Goal: Information Seeking & Learning: Find specific fact

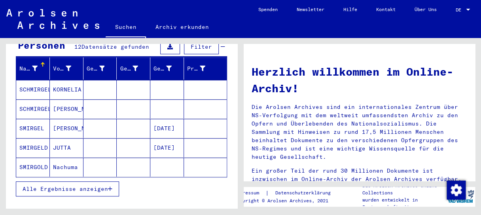
scroll to position [117, 0]
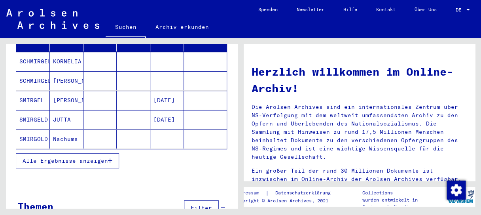
click at [104, 157] on span "Alle Ergebnisse anzeigen" at bounding box center [66, 160] width 86 height 7
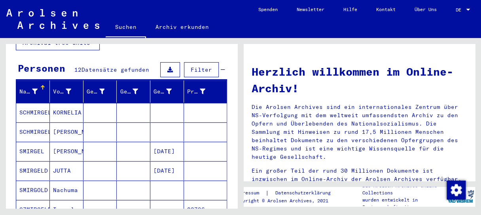
scroll to position [65, 0]
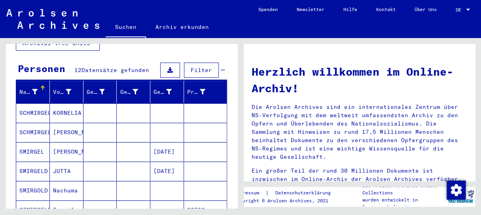
click at [42, 103] on mat-cell "SCHMIRGELD" at bounding box center [33, 112] width 34 height 19
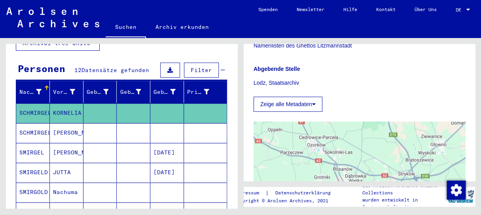
scroll to position [148, 0]
click at [308, 105] on button "Zeige alle Metadaten" at bounding box center [288, 103] width 69 height 15
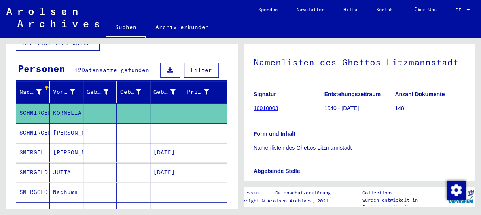
scroll to position [44, 0]
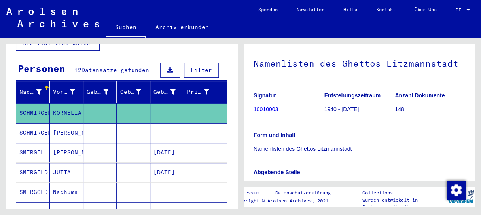
click at [264, 110] on link "10010003" at bounding box center [266, 109] width 25 height 6
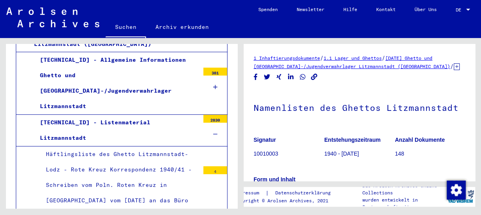
scroll to position [750, 0]
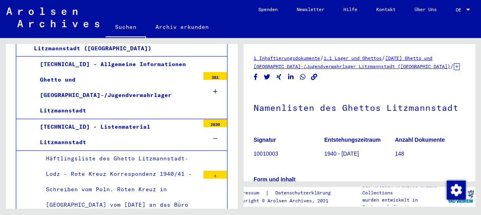
click at [101, 151] on div "Häftlingsliste des Ghetto Litzmannstadt-Lodz - Rote Kreuz Korrespondenz 1940/41…" at bounding box center [120, 190] width 160 height 78
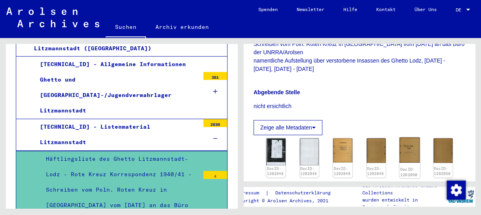
scroll to position [232, 0]
click at [306, 145] on img at bounding box center [309, 151] width 20 height 29
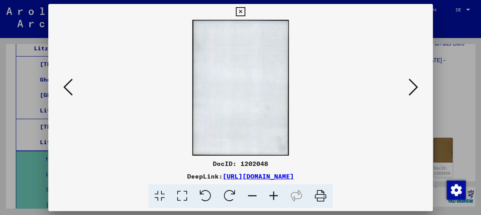
click at [414, 88] on icon at bounding box center [414, 87] width 10 height 19
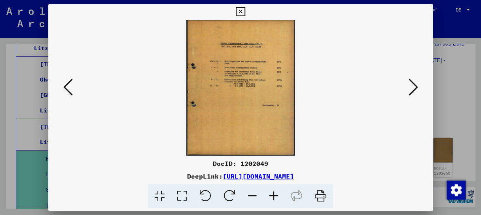
click at [414, 88] on icon at bounding box center [414, 87] width 10 height 19
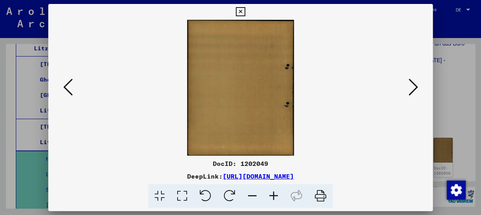
click at [414, 88] on icon at bounding box center [414, 87] width 10 height 19
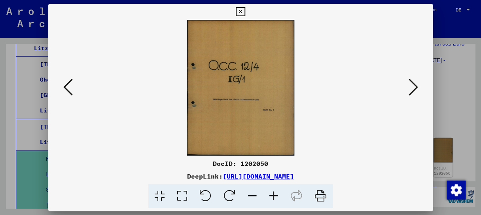
click at [414, 88] on icon at bounding box center [414, 87] width 10 height 19
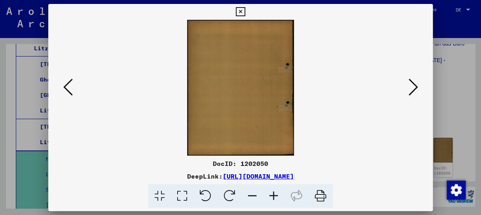
click at [414, 88] on icon at bounding box center [414, 87] width 10 height 19
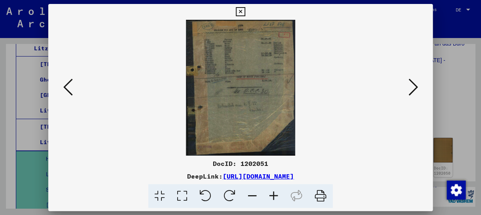
click at [414, 88] on icon at bounding box center [414, 87] width 10 height 19
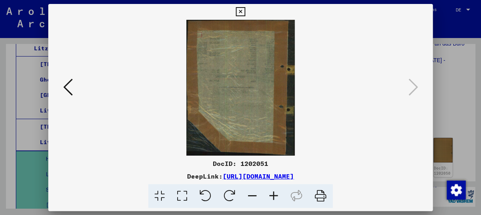
click at [247, 18] on button at bounding box center [241, 12] width 14 height 16
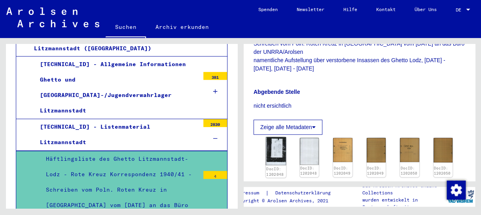
click at [276, 148] on img at bounding box center [276, 151] width 20 height 28
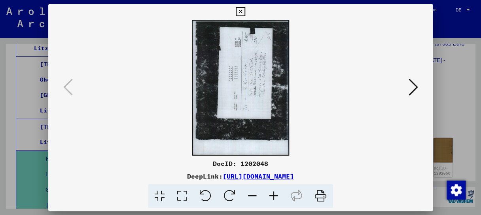
click at [276, 148] on img at bounding box center [240, 88] width 331 height 136
click at [245, 12] on icon at bounding box center [240, 12] width 9 height 10
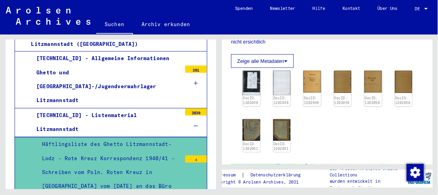
scroll to position [285, 0]
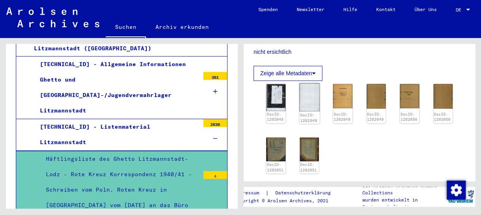
click at [308, 97] on img at bounding box center [309, 97] width 20 height 29
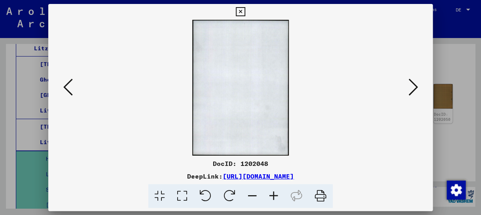
click at [308, 97] on img at bounding box center [240, 88] width 331 height 136
click at [416, 88] on icon at bounding box center [414, 87] width 10 height 19
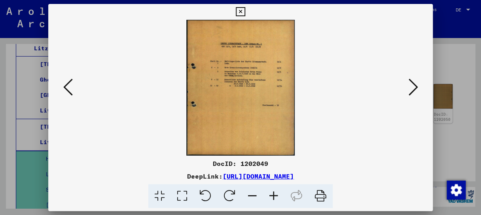
click at [416, 88] on icon at bounding box center [414, 87] width 10 height 19
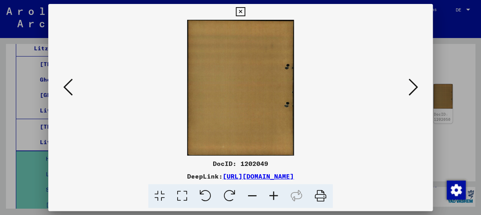
click at [416, 88] on icon at bounding box center [414, 87] width 10 height 19
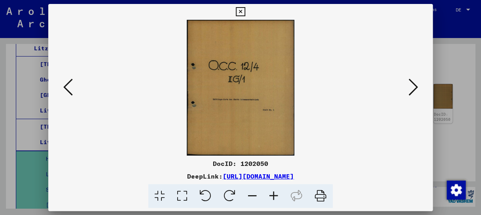
click at [416, 88] on icon at bounding box center [414, 87] width 10 height 19
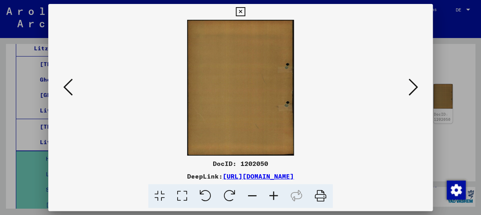
click at [416, 88] on icon at bounding box center [414, 87] width 10 height 19
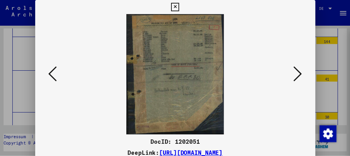
scroll to position [692, 0]
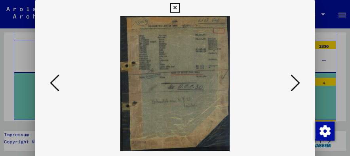
click at [179, 8] on icon at bounding box center [174, 8] width 9 height 10
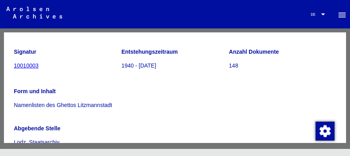
scroll to position [82, 0]
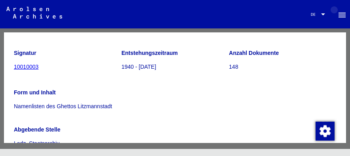
click at [338, 12] on mat-icon "menu" at bounding box center [342, 15] width 10 height 10
